Goal: Information Seeking & Learning: Understand process/instructions

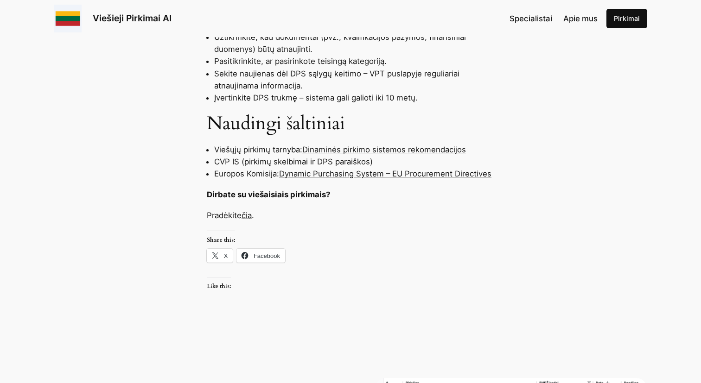
scroll to position [889, 0]
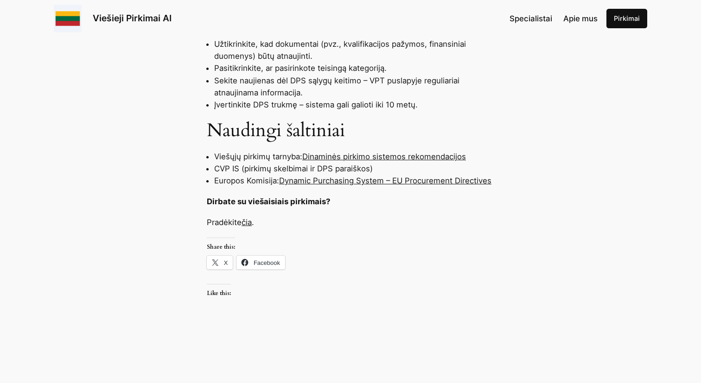
click at [409, 160] on link "Dinaminės pirkimo sistemos rekomendacijos" at bounding box center [384, 156] width 164 height 9
click at [397, 156] on link "Dinaminės pirkimo sistemos rekomendacijos" at bounding box center [384, 156] width 164 height 9
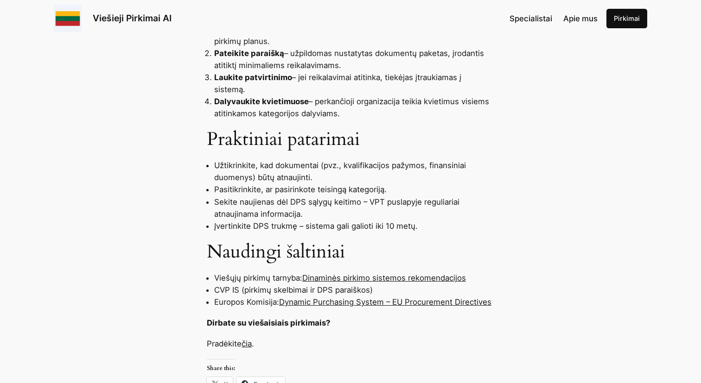
scroll to position [768, 0]
click at [376, 280] on link "Dinaminės pirkimo sistemos rekomendacijos" at bounding box center [384, 277] width 164 height 9
click at [153, 277] on div "Dinaminė pirkimo sistema (DPS) – tai visiškai elektroninė viešųjų pirkimų proce…" at bounding box center [350, 68] width 701 height 761
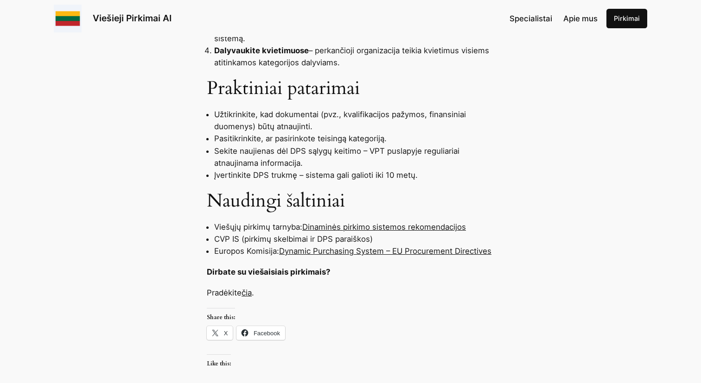
scroll to position [845, 0]
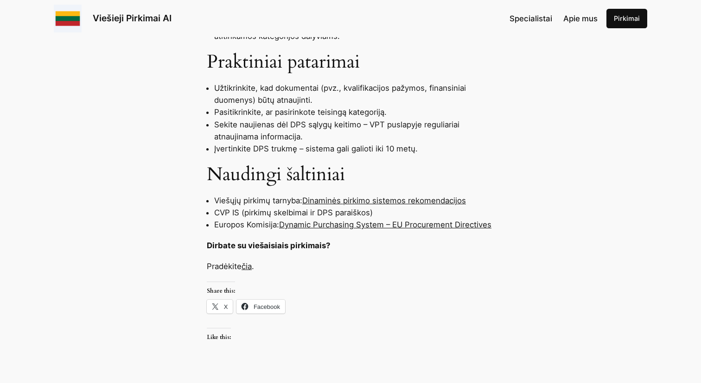
click at [251, 268] on link "čia" at bounding box center [247, 266] width 10 height 9
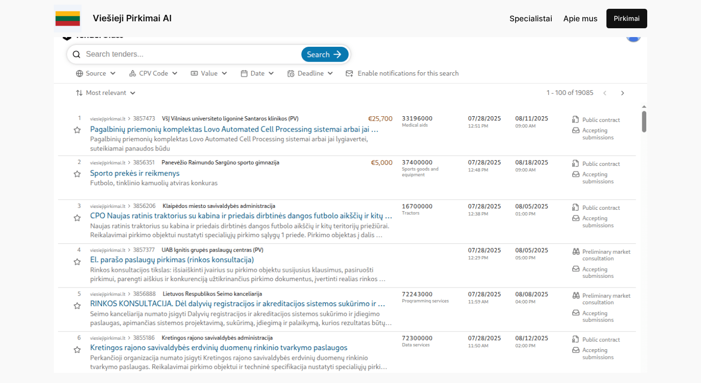
scroll to position [205, 0]
click at [248, 130] on img at bounding box center [351, 198] width 594 height 348
